Goal: Find contact information: Find contact information

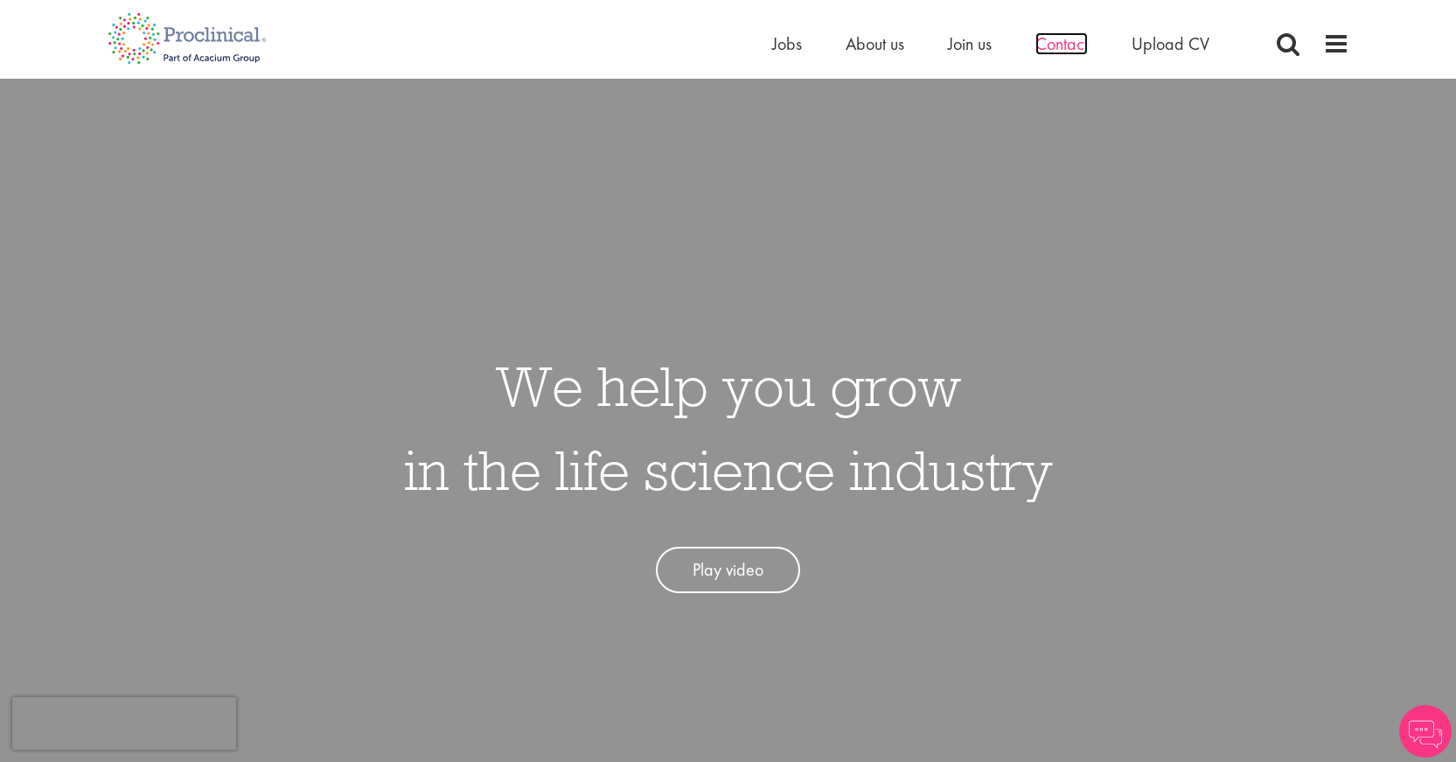
click at [1050, 35] on span "Contact" at bounding box center [1061, 43] width 52 height 23
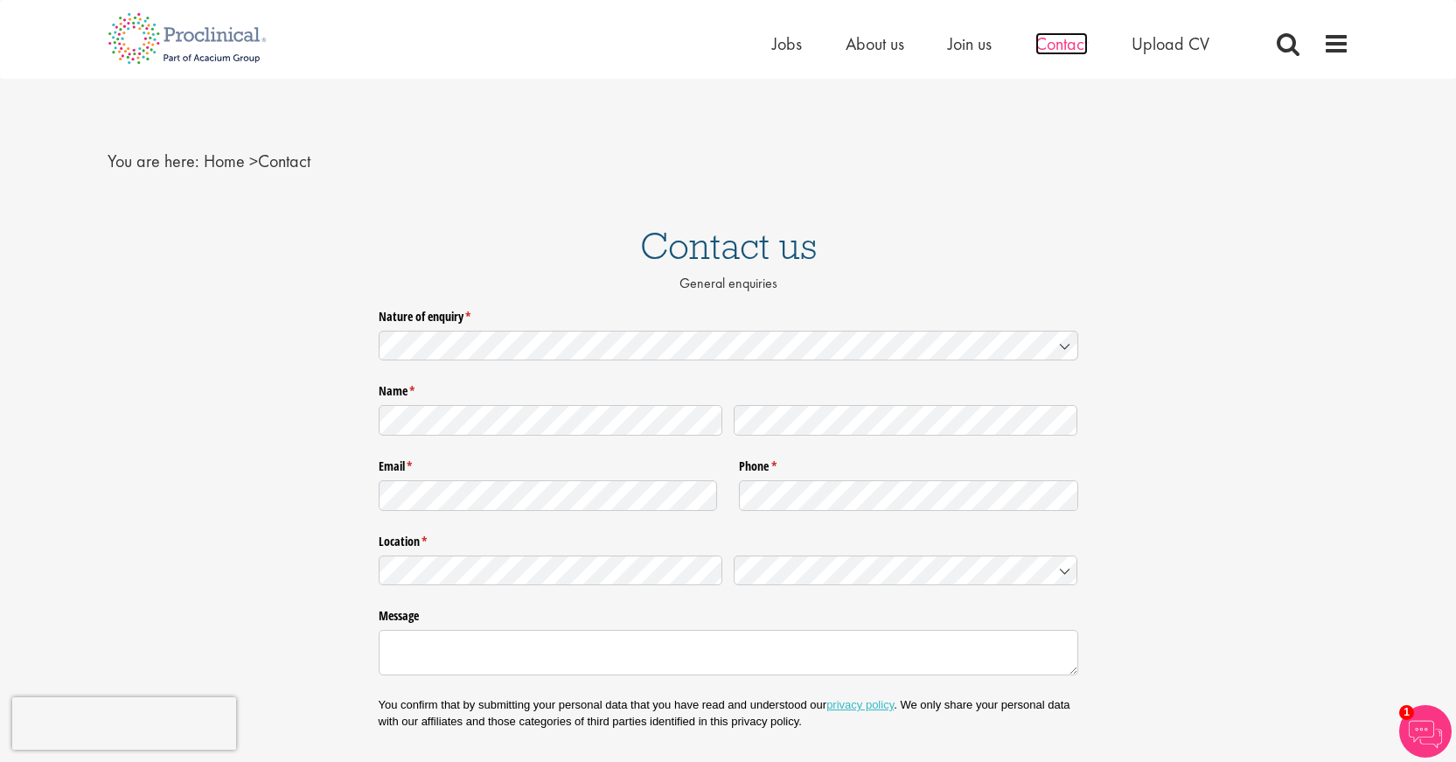
click at [1070, 41] on span "Contact" at bounding box center [1061, 43] width 52 height 23
click at [1333, 45] on span at bounding box center [1336, 44] width 26 height 26
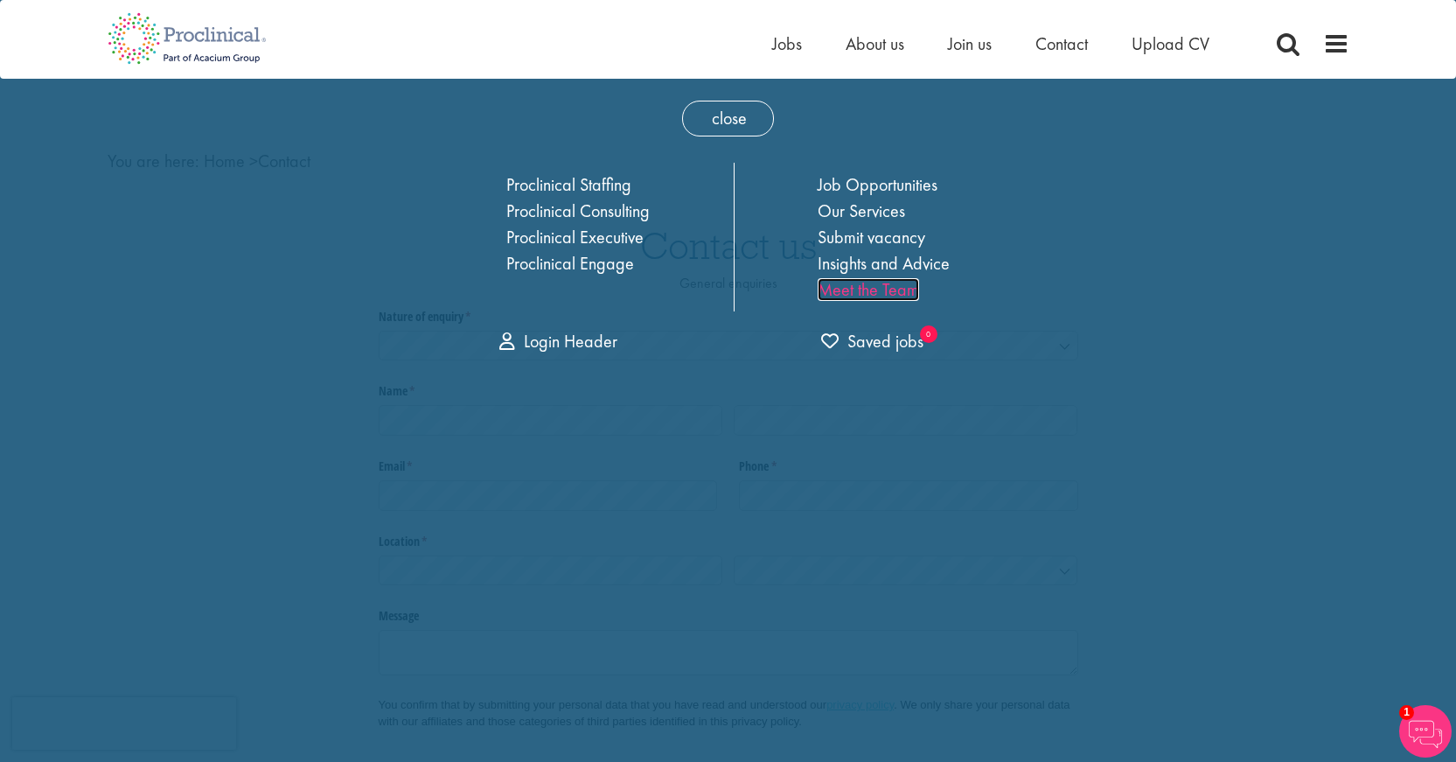
click at [853, 290] on link "Meet the Team" at bounding box center [868, 289] width 101 height 23
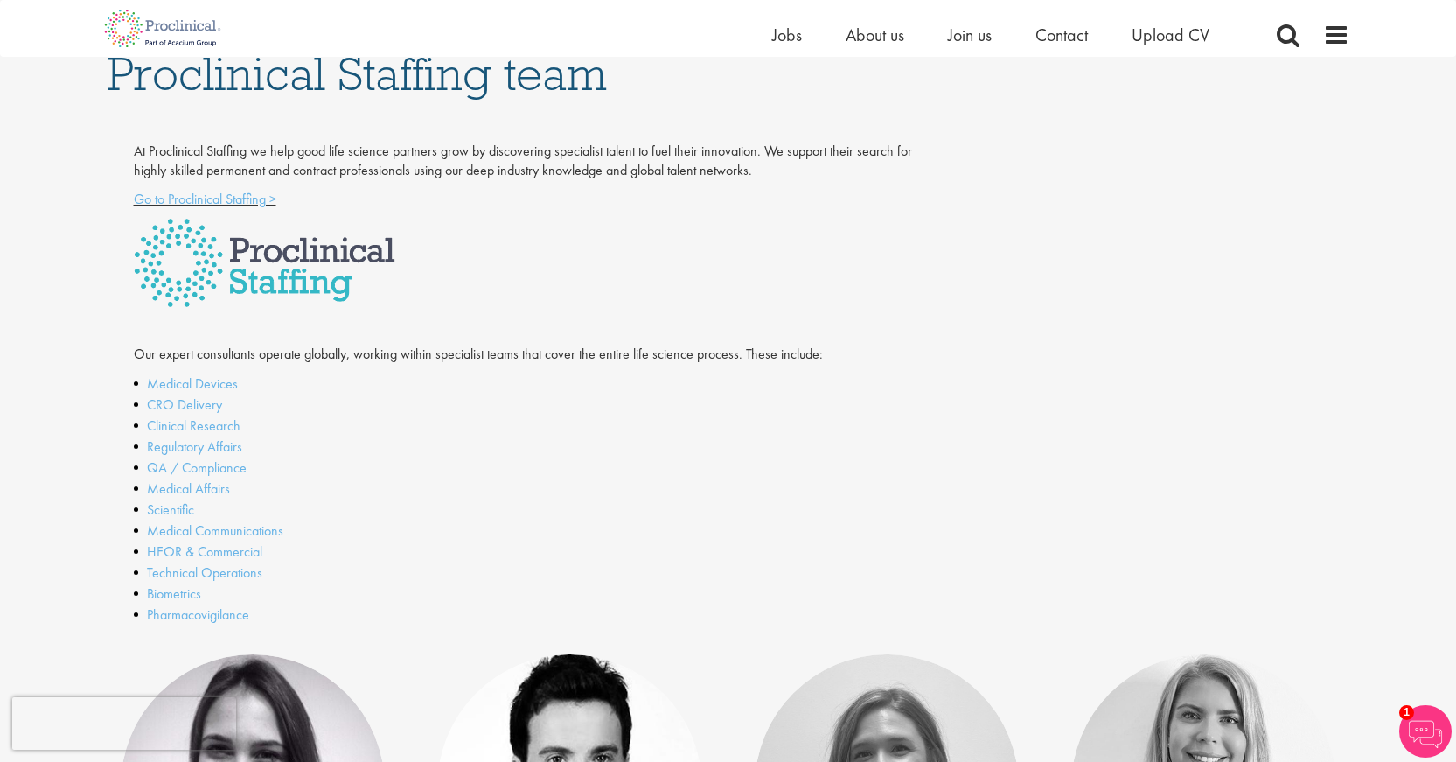
scroll to position [262, 0]
click at [164, 426] on link "Clinical Research" at bounding box center [194, 427] width 94 height 18
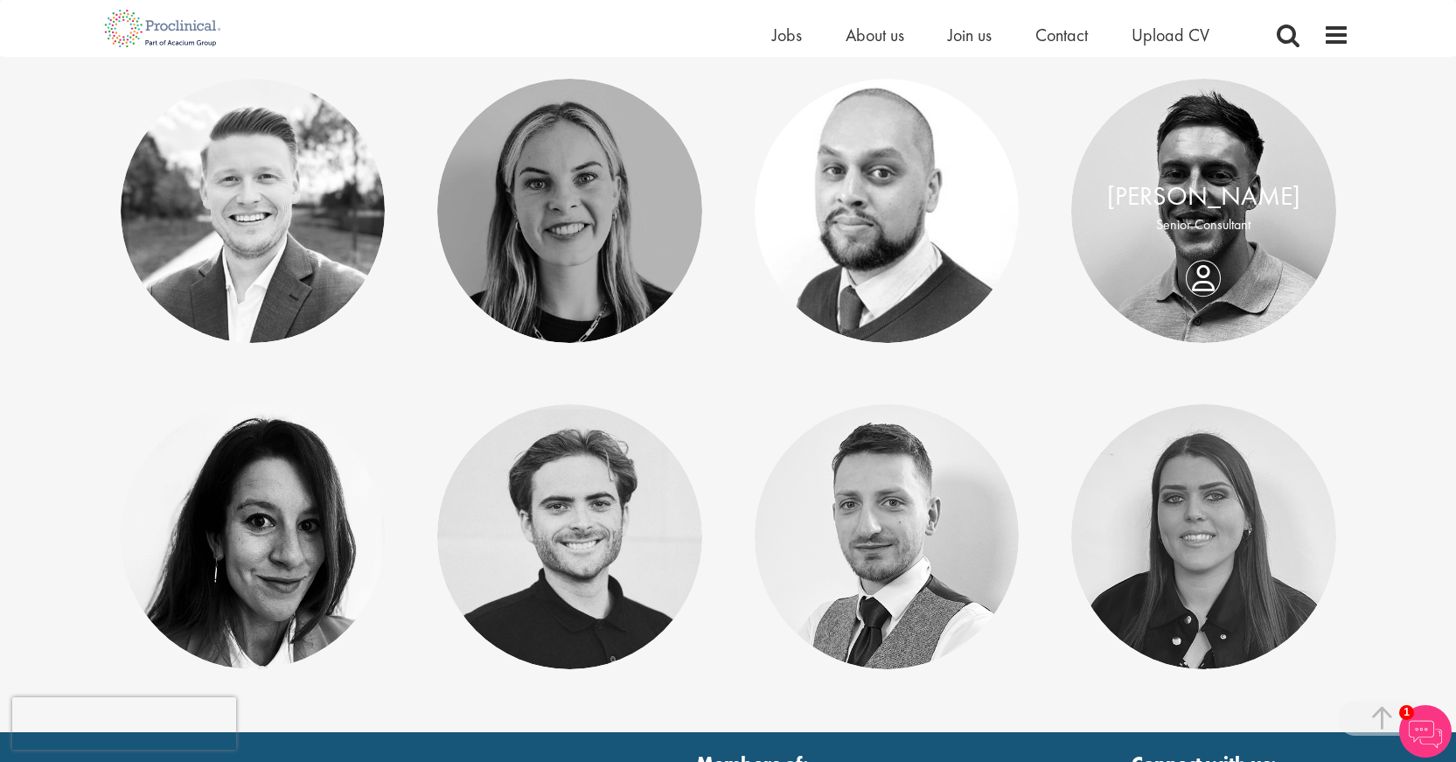
scroll to position [437, 0]
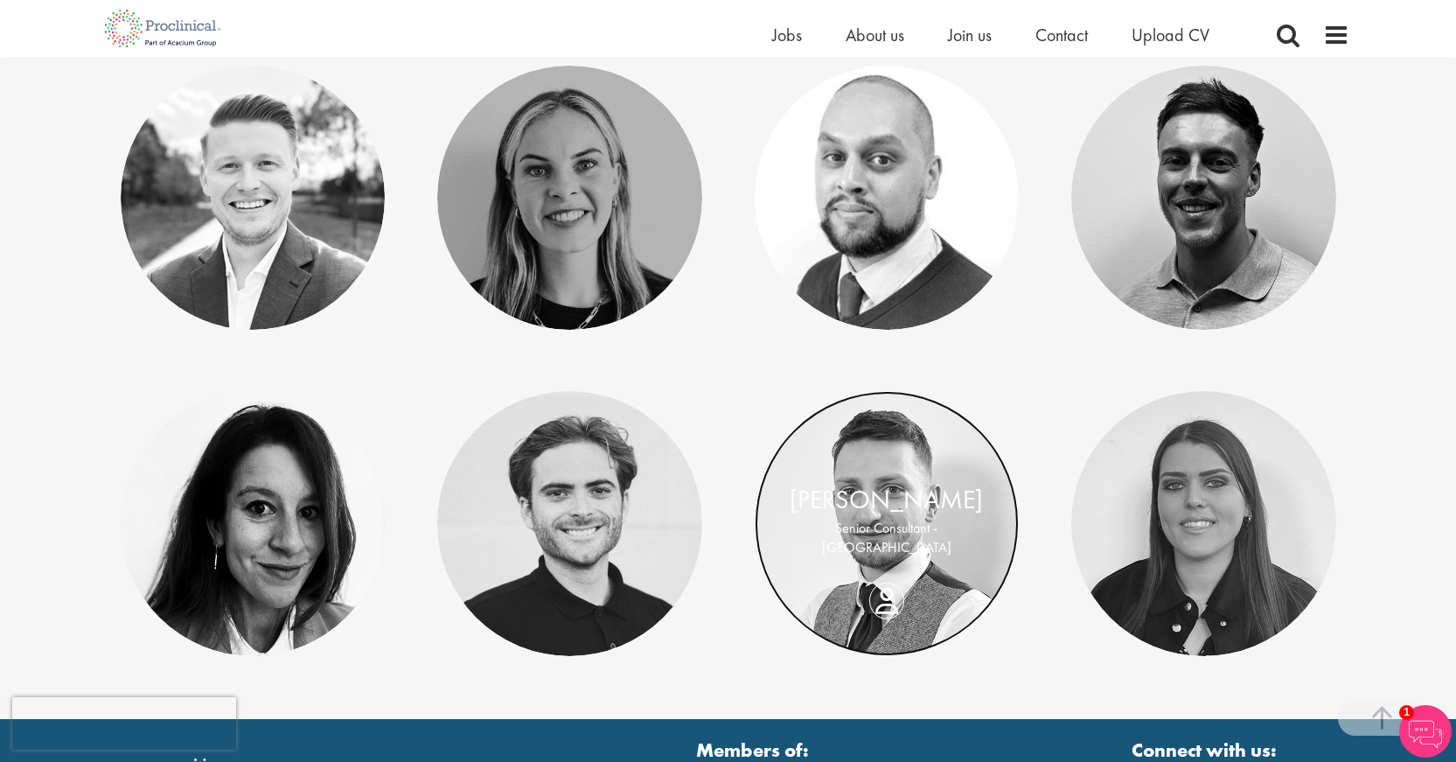
click at [908, 478] on link at bounding box center [887, 523] width 265 height 265
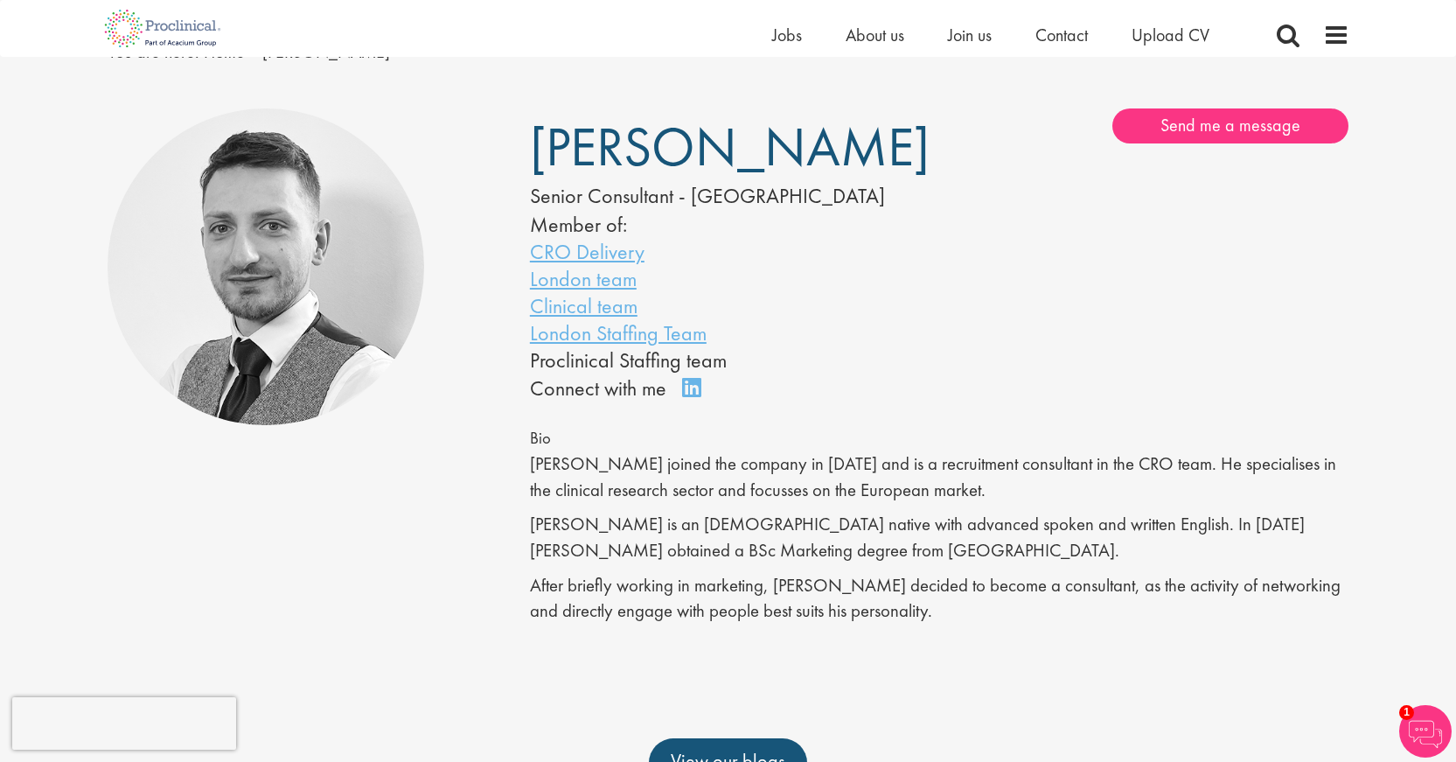
scroll to position [175, 0]
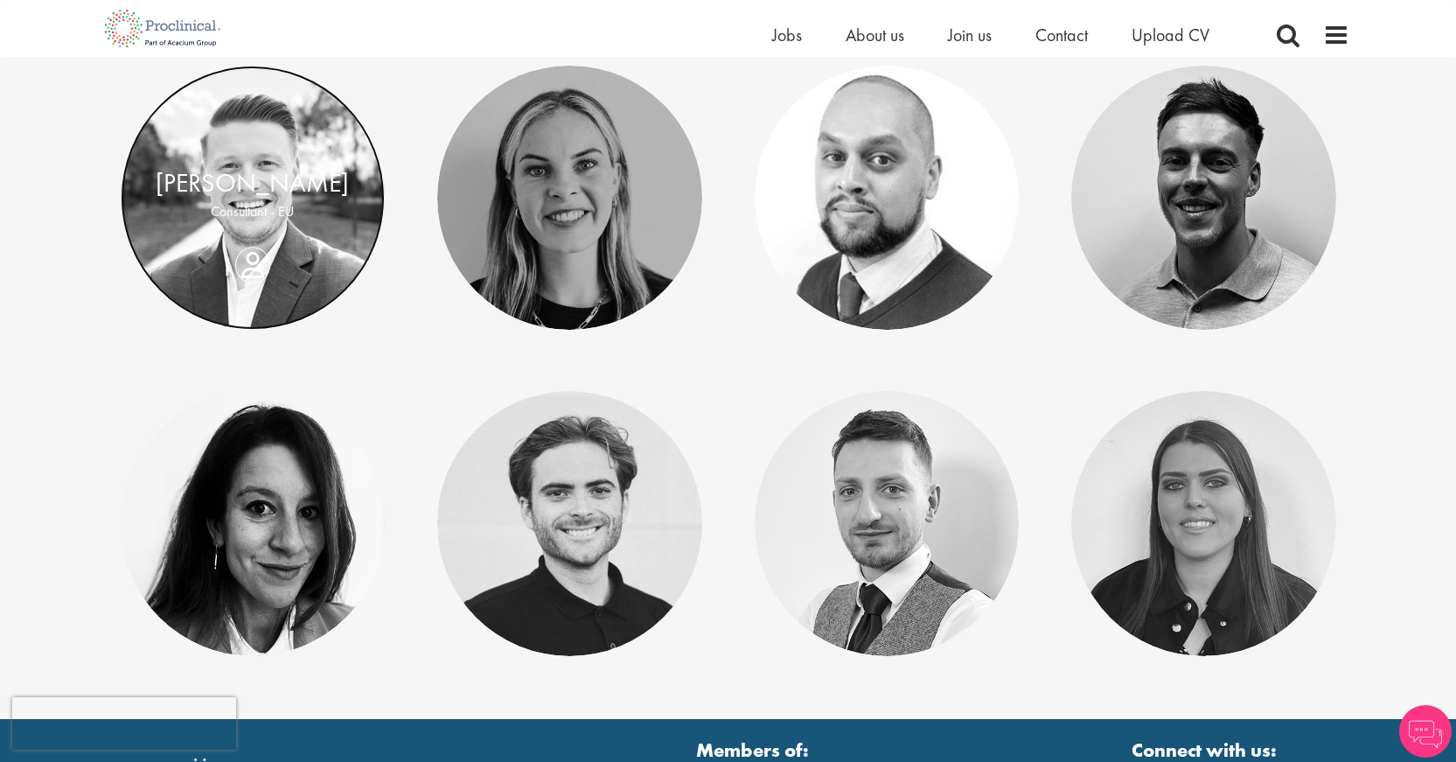
click at [238, 140] on link at bounding box center [253, 198] width 265 height 265
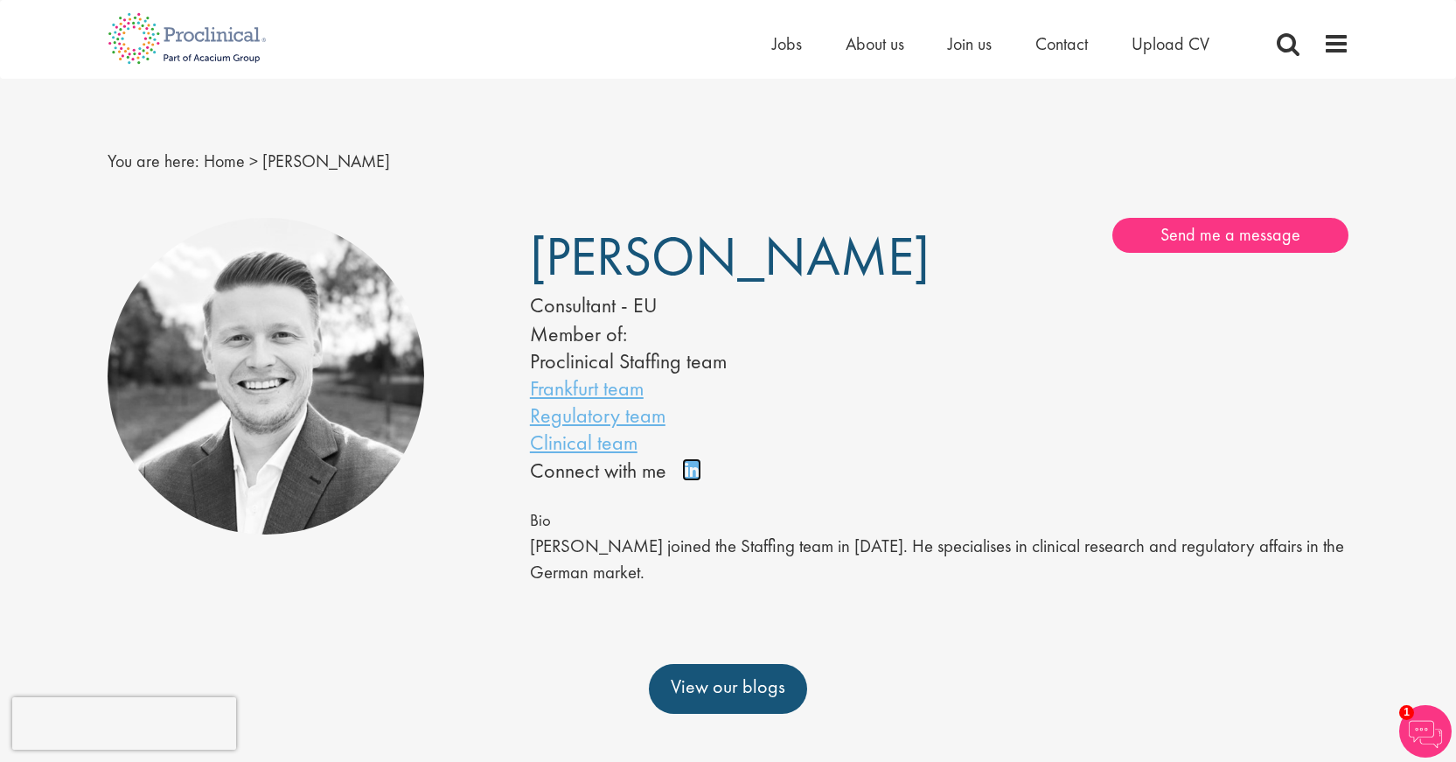
click at [688, 477] on link "Connect on LinkedIn" at bounding box center [697, 477] width 31 height 0
